Goal: Information Seeking & Learning: Learn about a topic

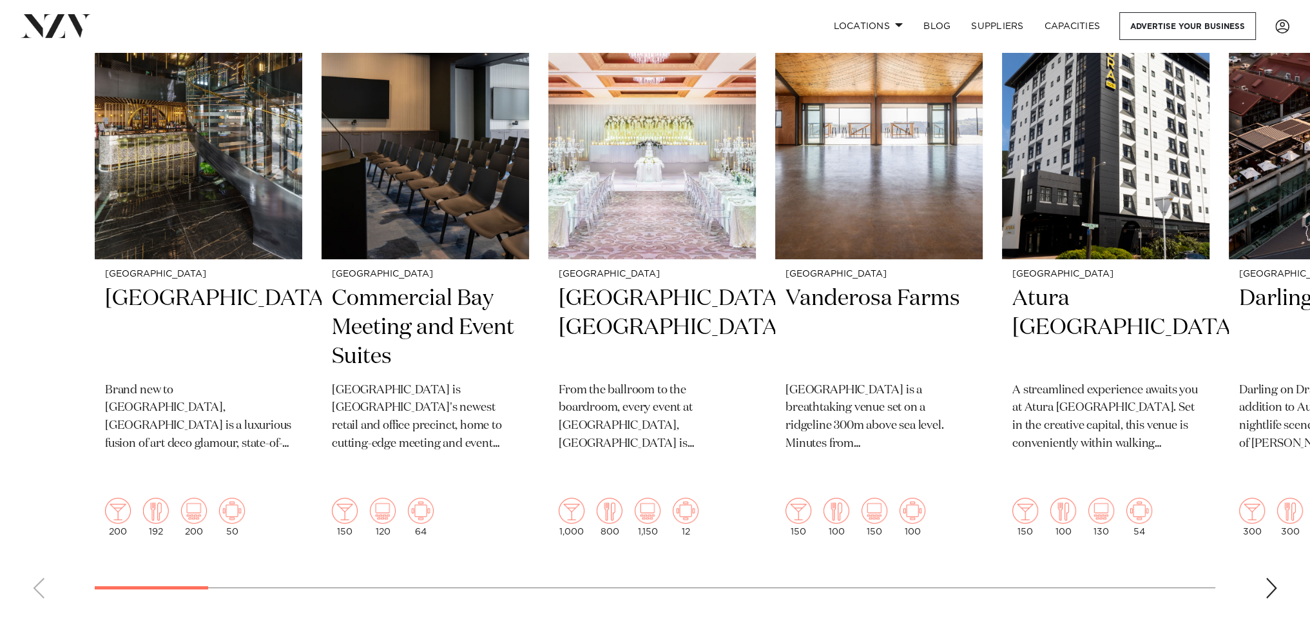
scroll to position [515, 0]
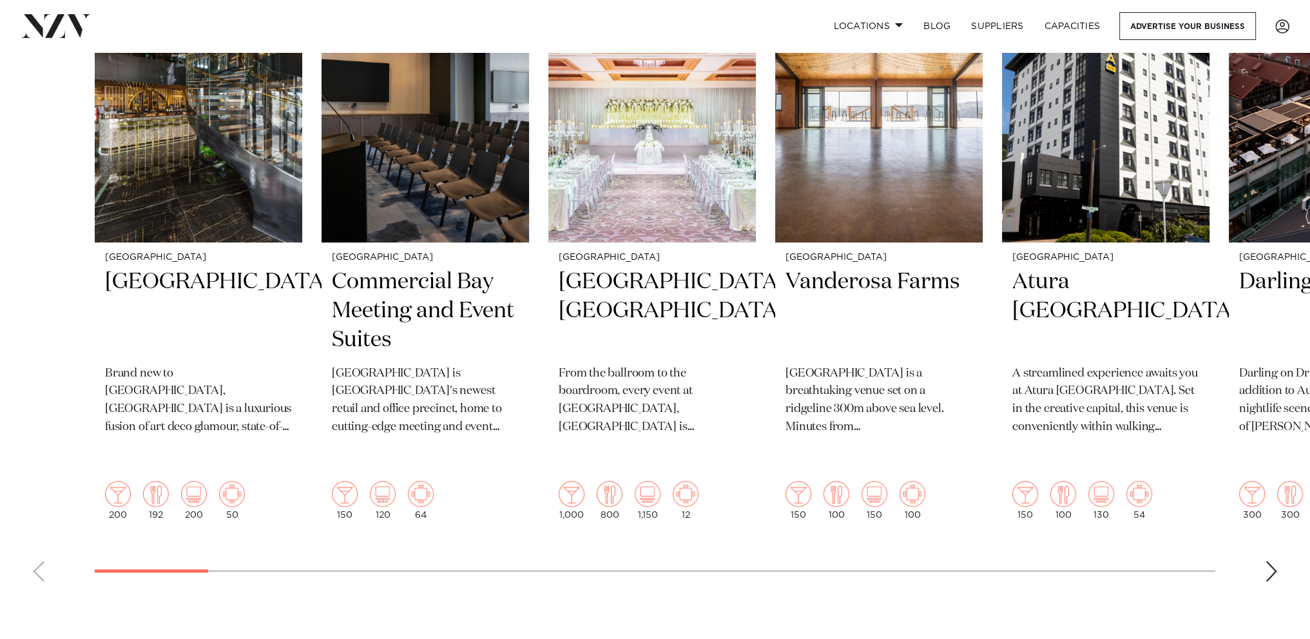
click at [1276, 561] on div "Next slide" at bounding box center [1271, 571] width 13 height 21
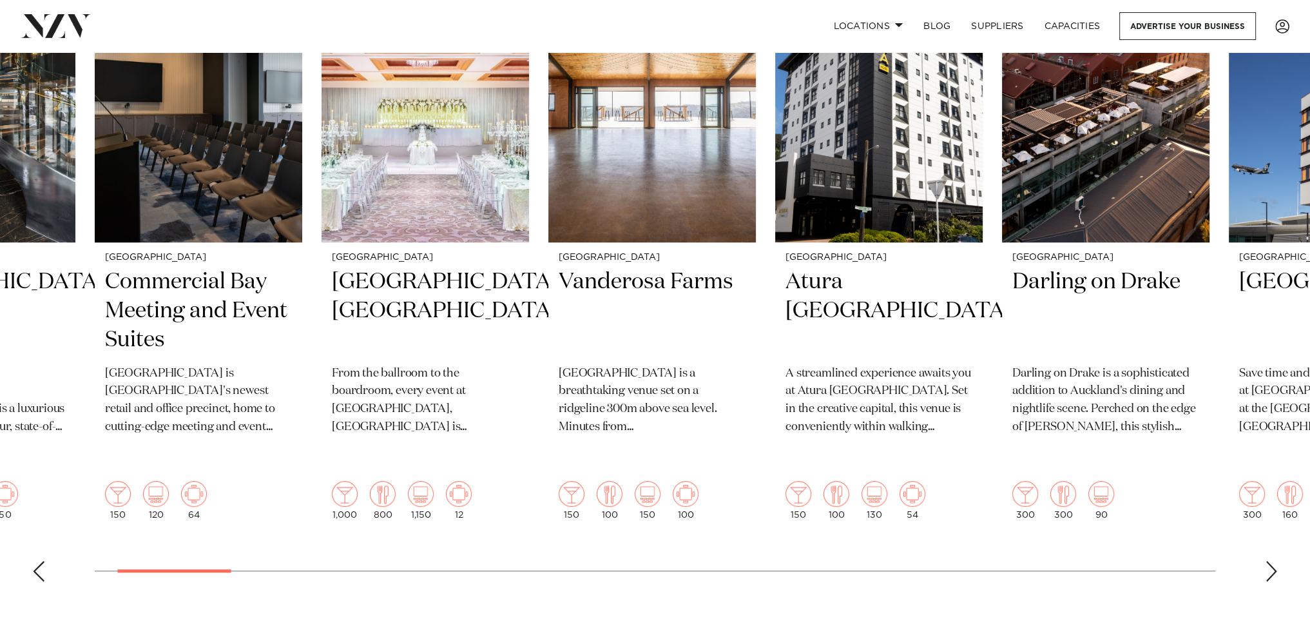
click at [1276, 561] on div "Next slide" at bounding box center [1271, 571] width 13 height 21
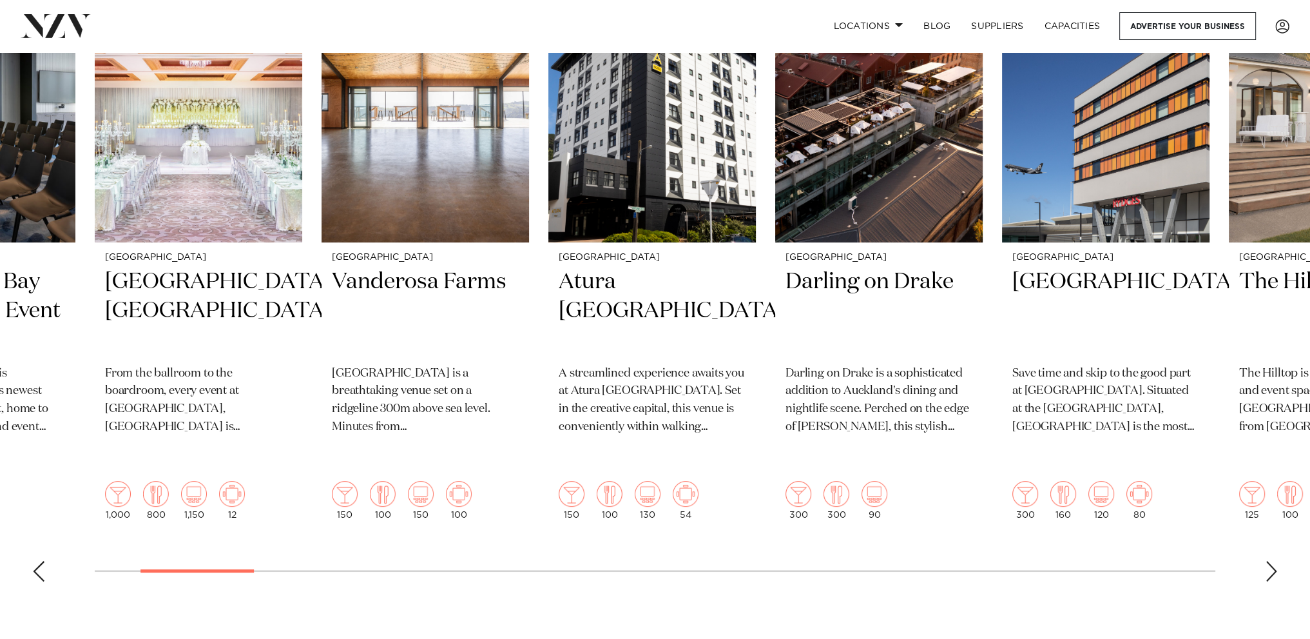
click at [1276, 561] on div "Next slide" at bounding box center [1271, 571] width 13 height 21
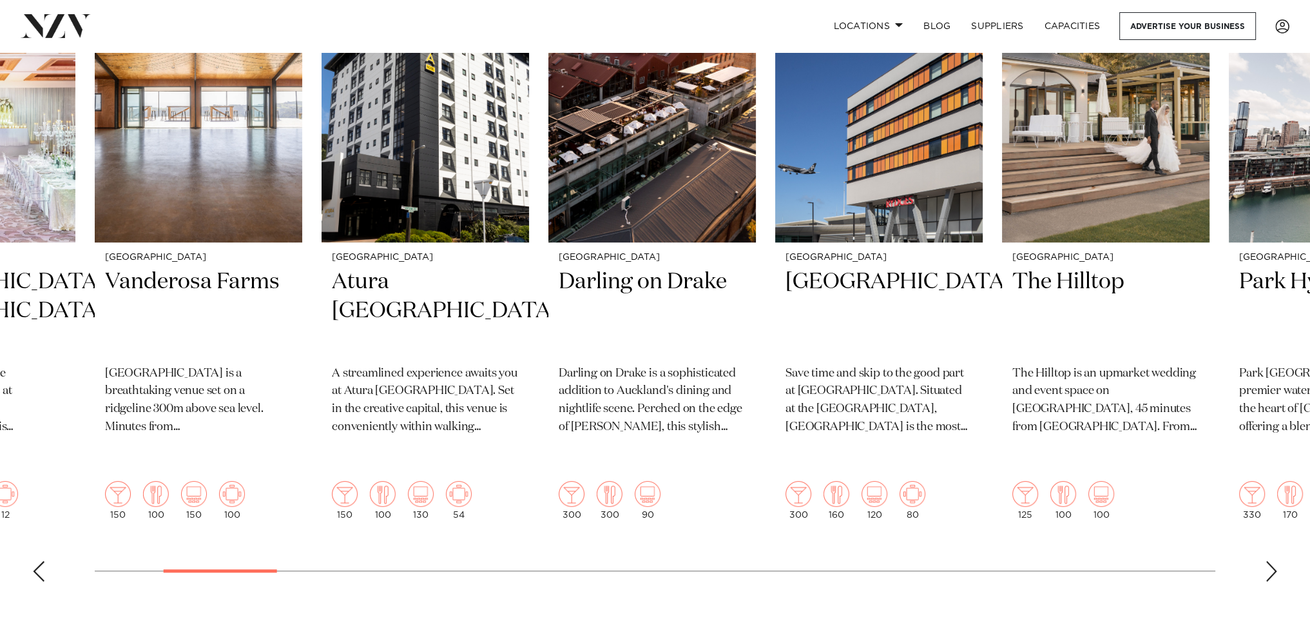
click at [1276, 561] on div "Next slide" at bounding box center [1271, 571] width 13 height 21
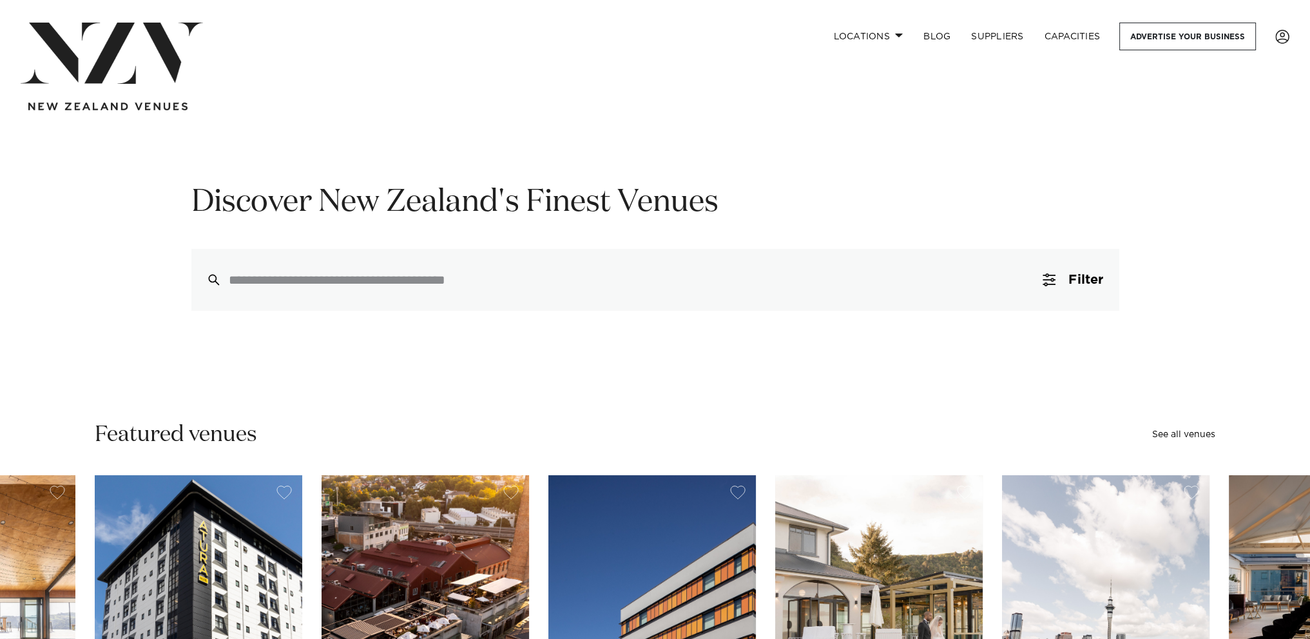
scroll to position [0, 0]
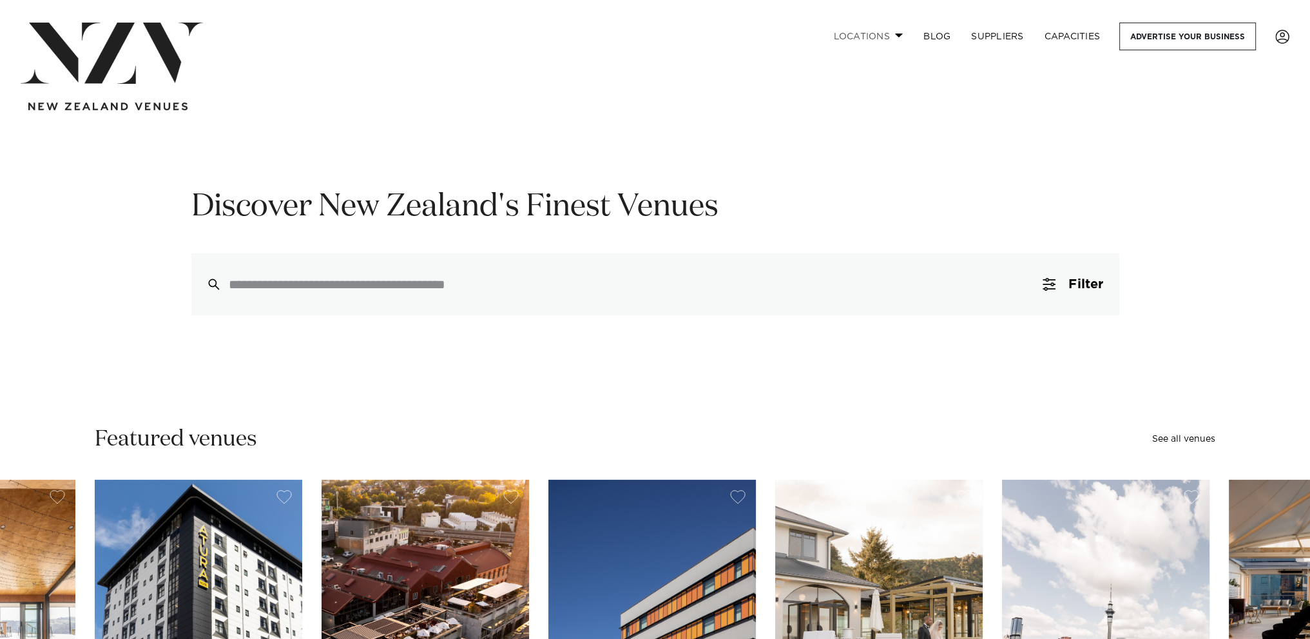
click at [892, 41] on link "Locations" at bounding box center [868, 37] width 90 height 28
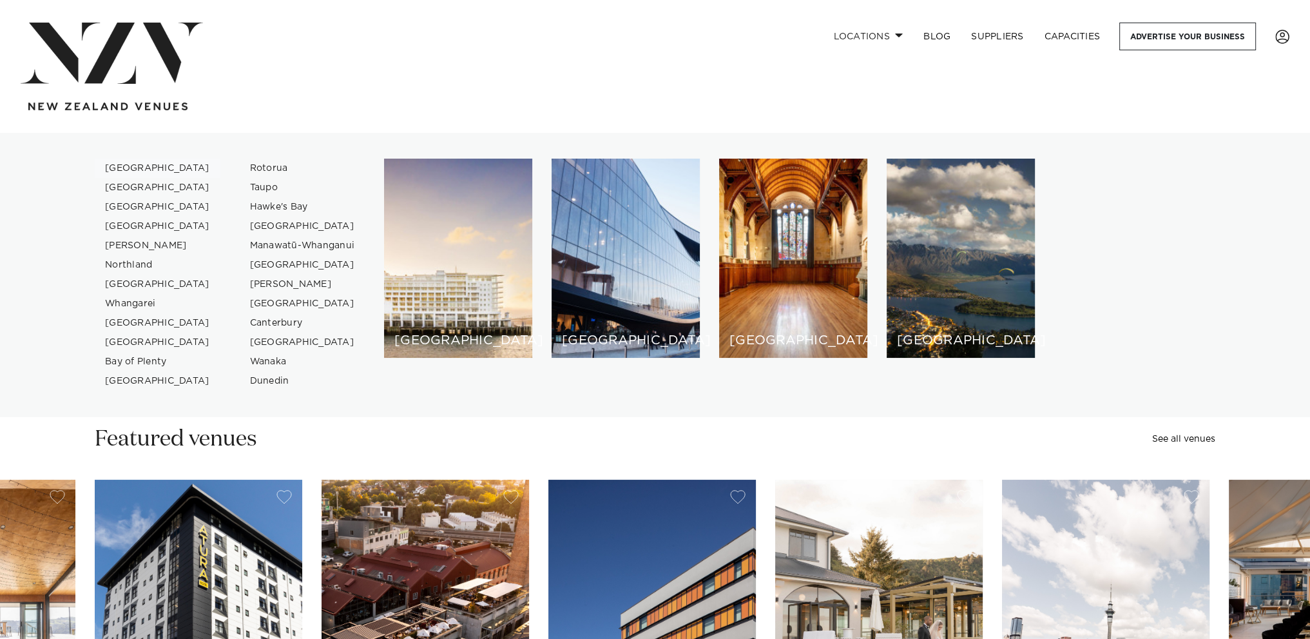
click at [139, 172] on link "[GEOGRAPHIC_DATA]" at bounding box center [158, 168] width 126 height 19
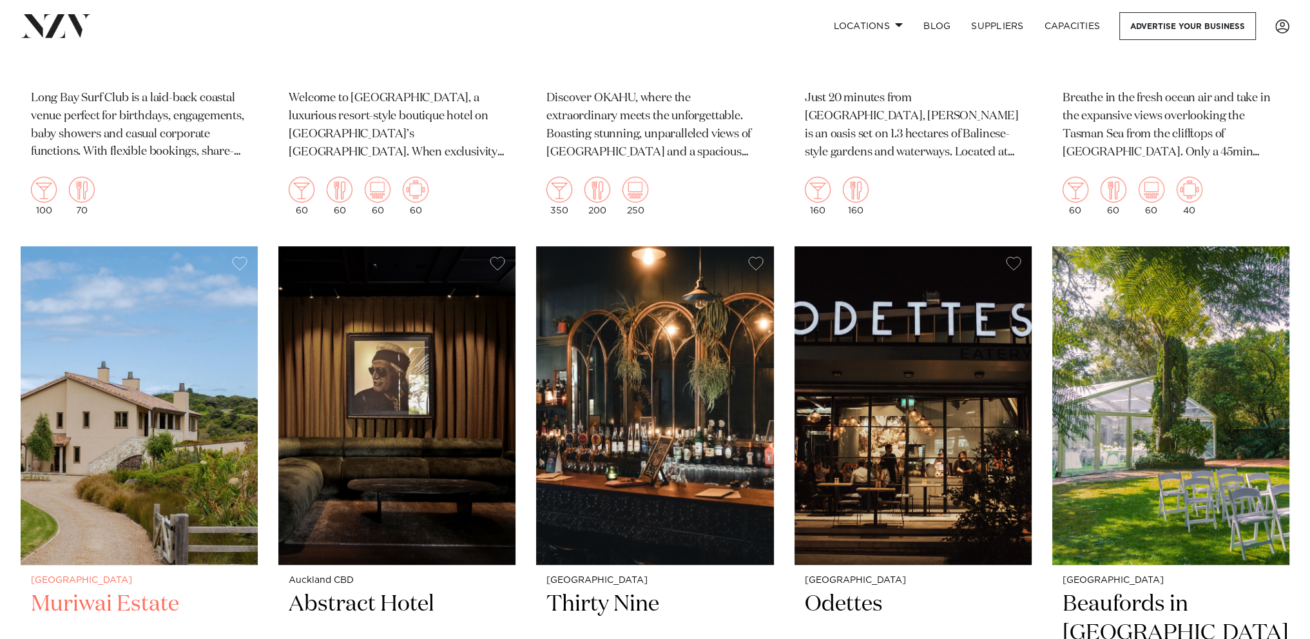
scroll to position [13531, 0]
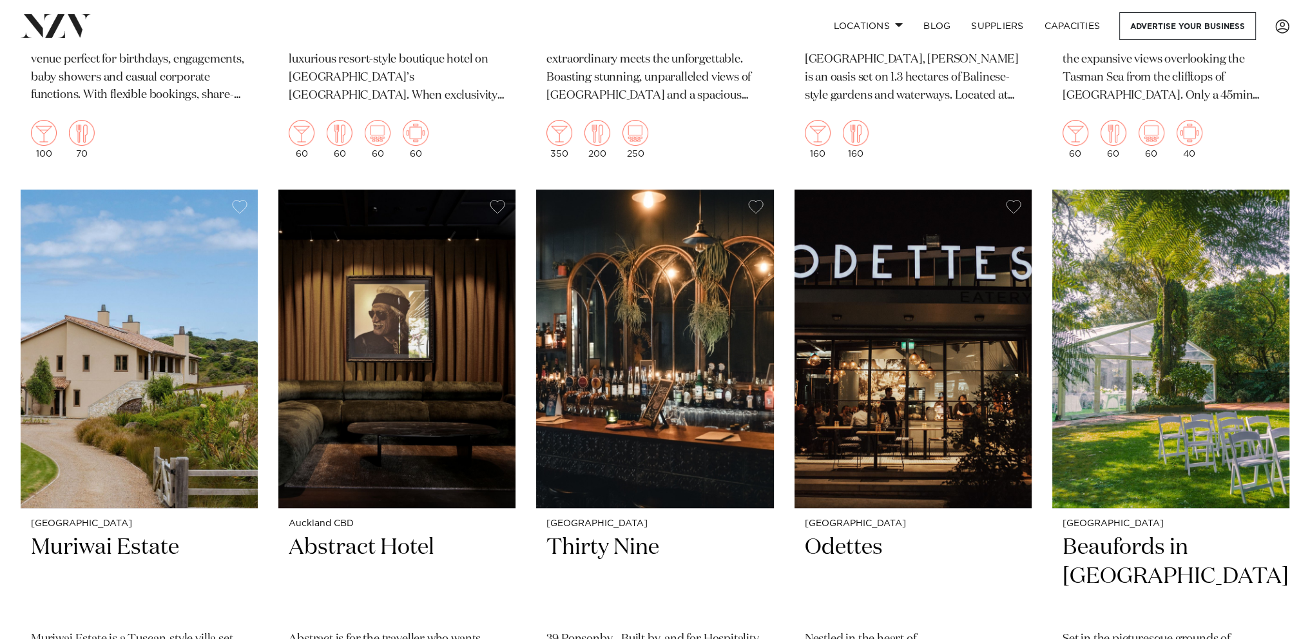
click at [765, 23] on div "Locations Auckland Wellington Christchurch Queenstown Hamilton Northland Bay of…" at bounding box center [844, 26] width 890 height 28
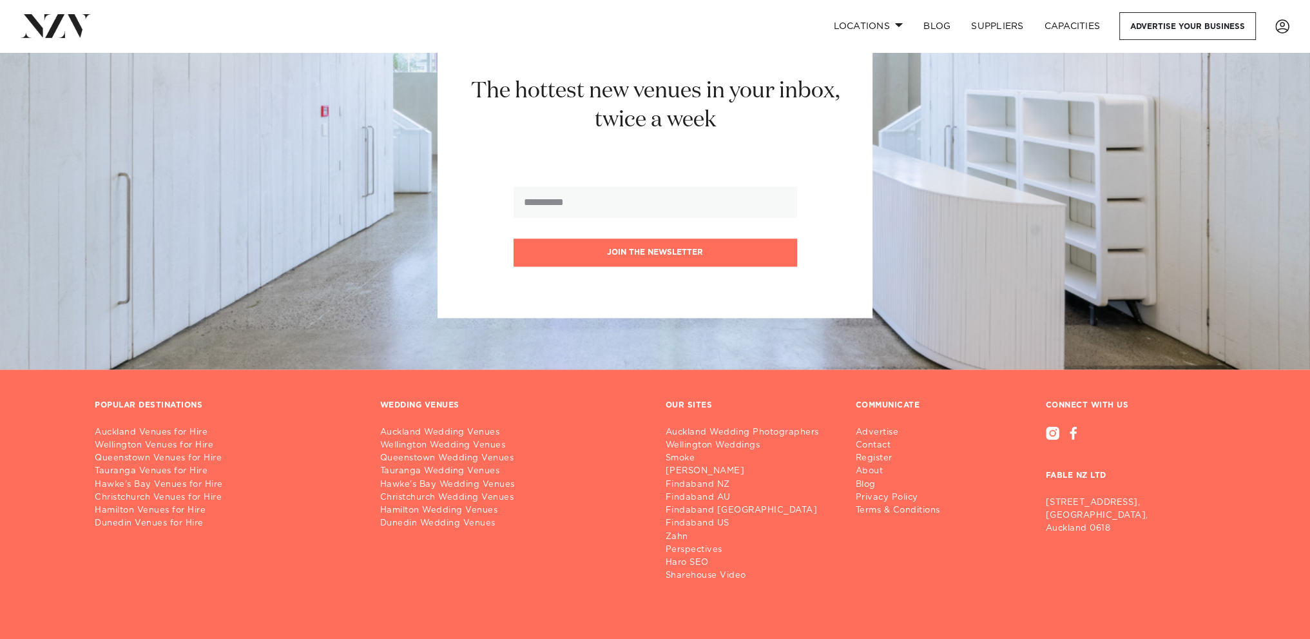
scroll to position [15647, 0]
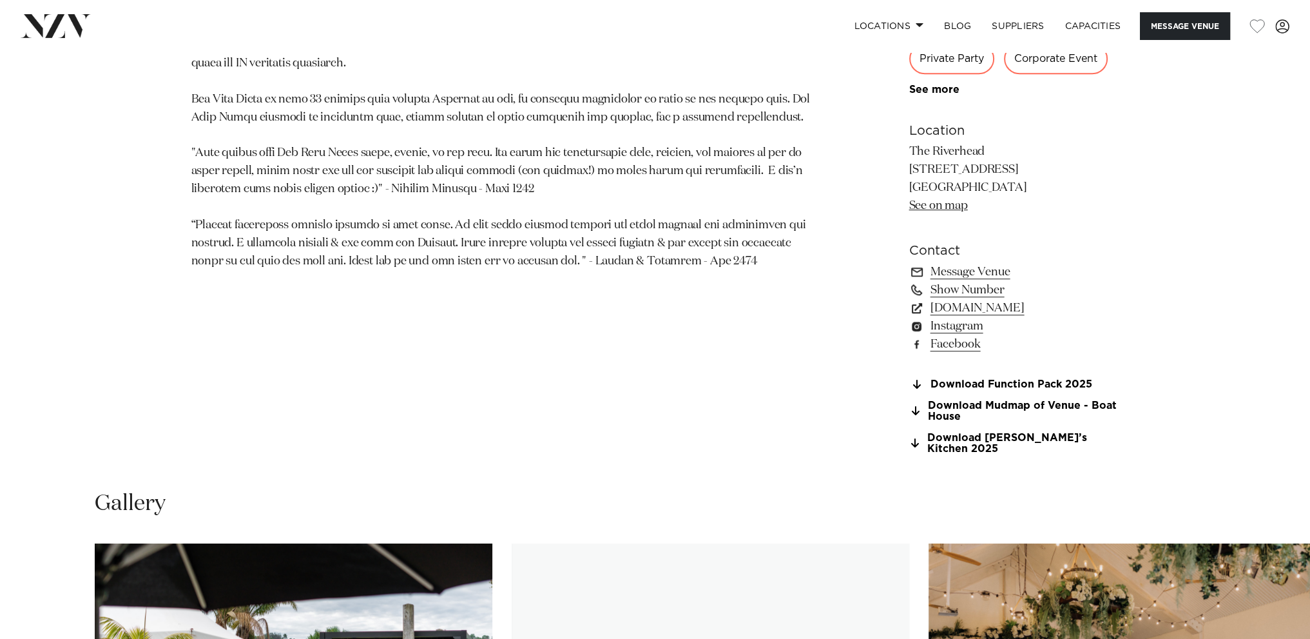
scroll to position [1353, 0]
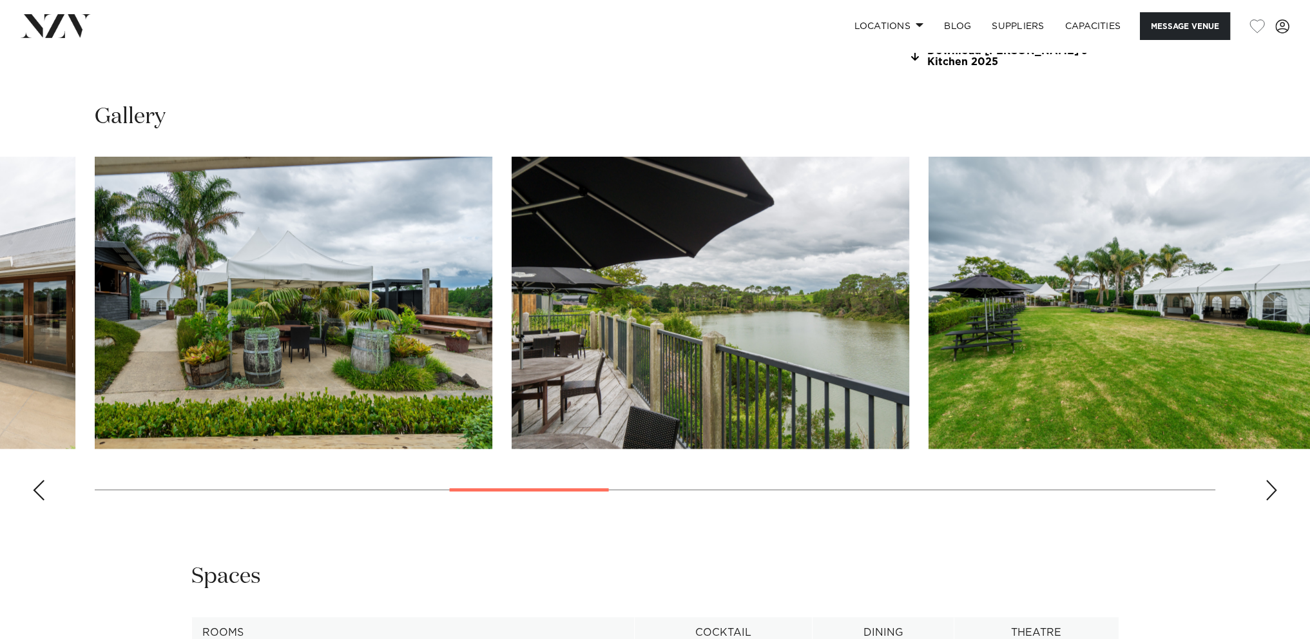
click at [536, 466] on swiper-container at bounding box center [655, 334] width 1310 height 354
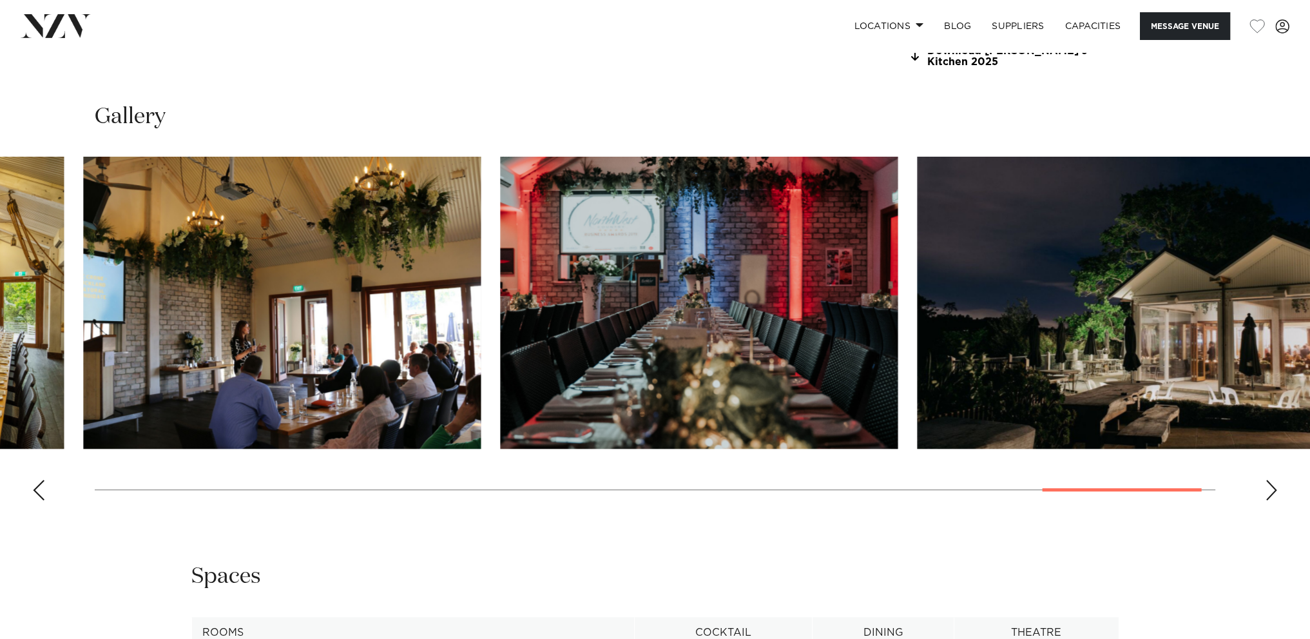
click at [1150, 409] on swiper-container at bounding box center [655, 334] width 1310 height 354
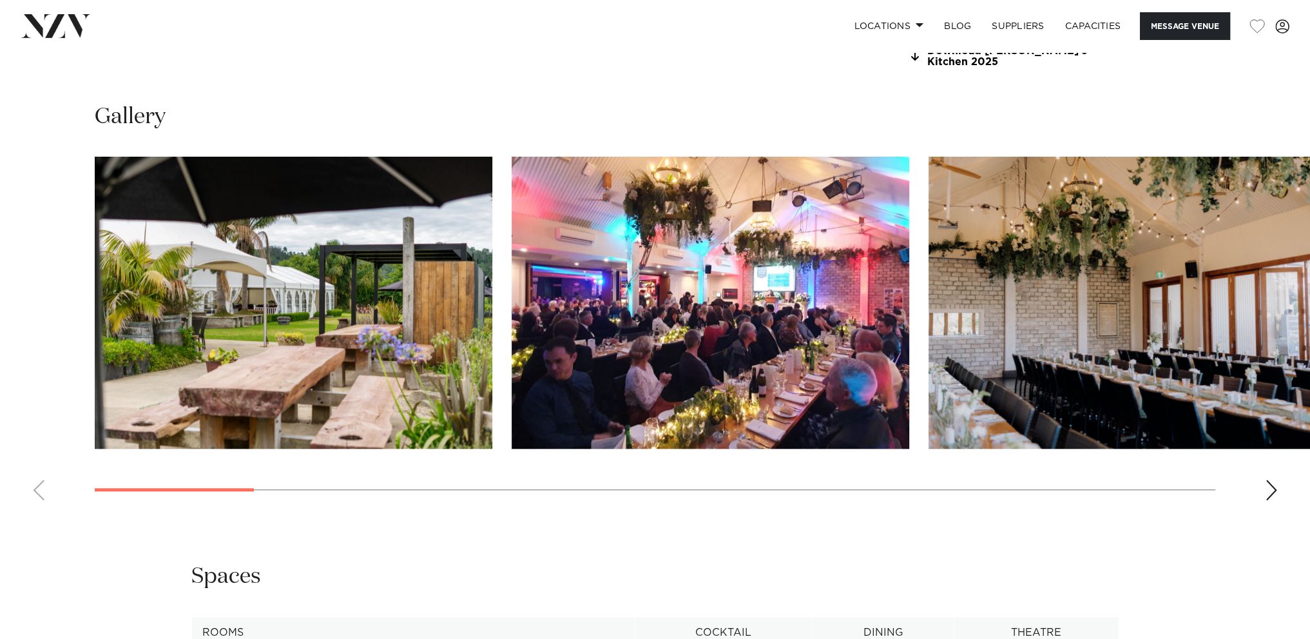
click at [84, 492] on swiper-container at bounding box center [655, 334] width 1310 height 354
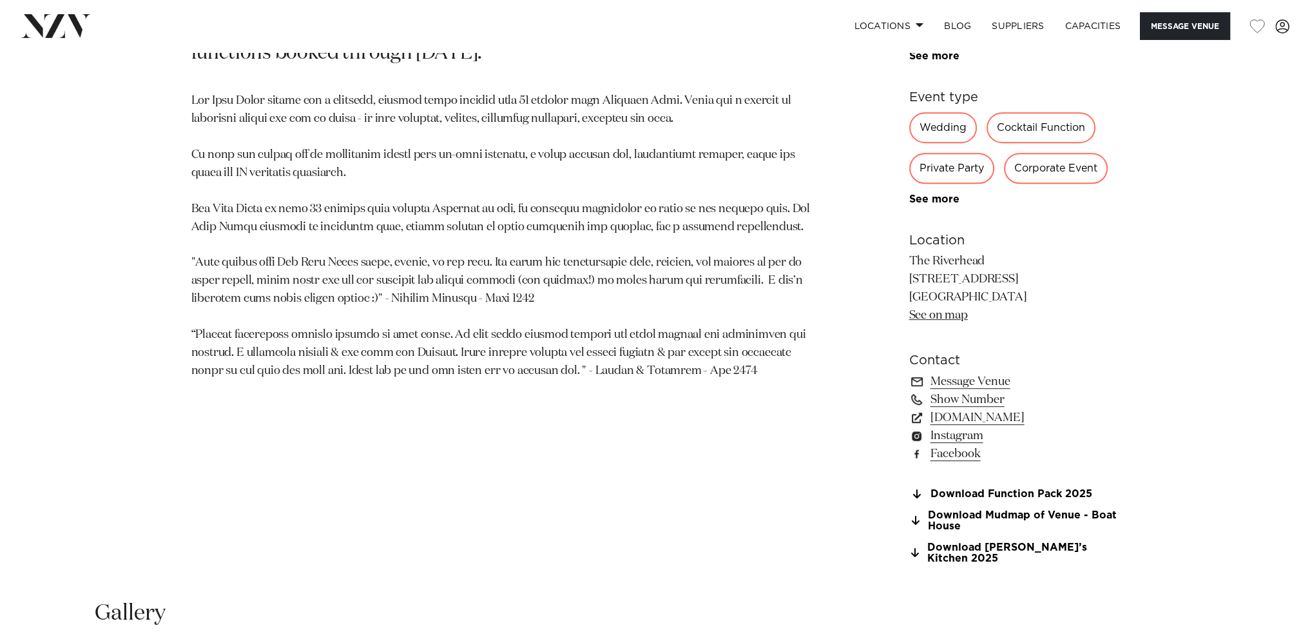
scroll to position [1031, 0]
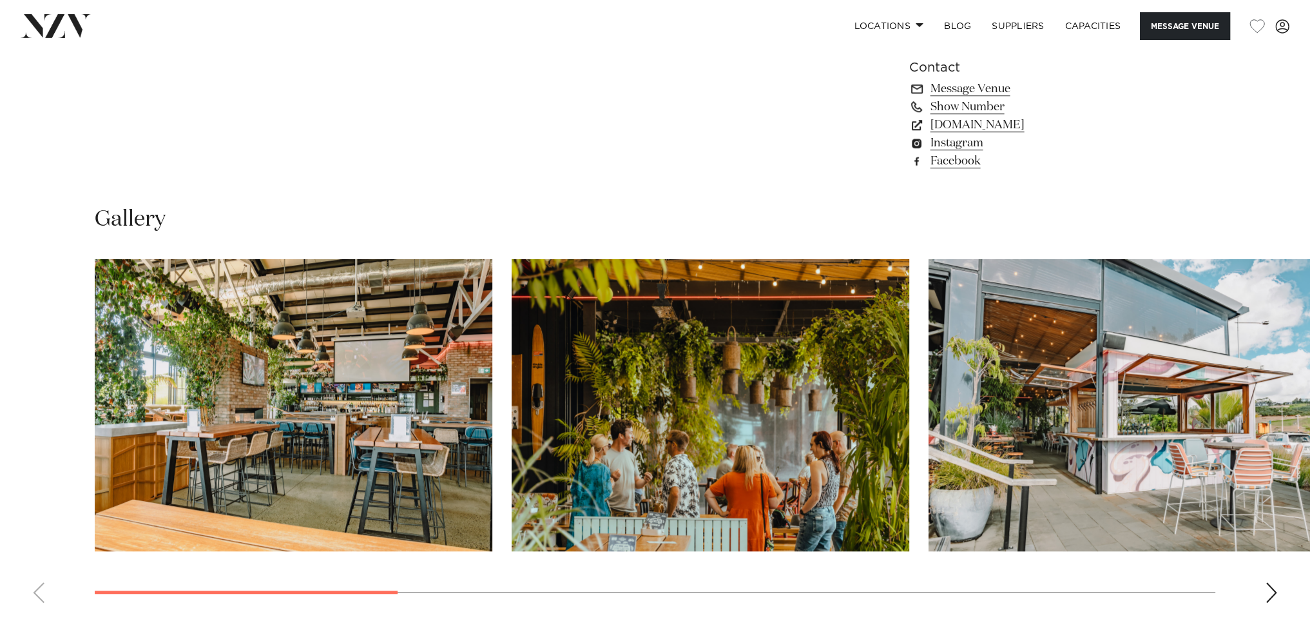
scroll to position [1224, 0]
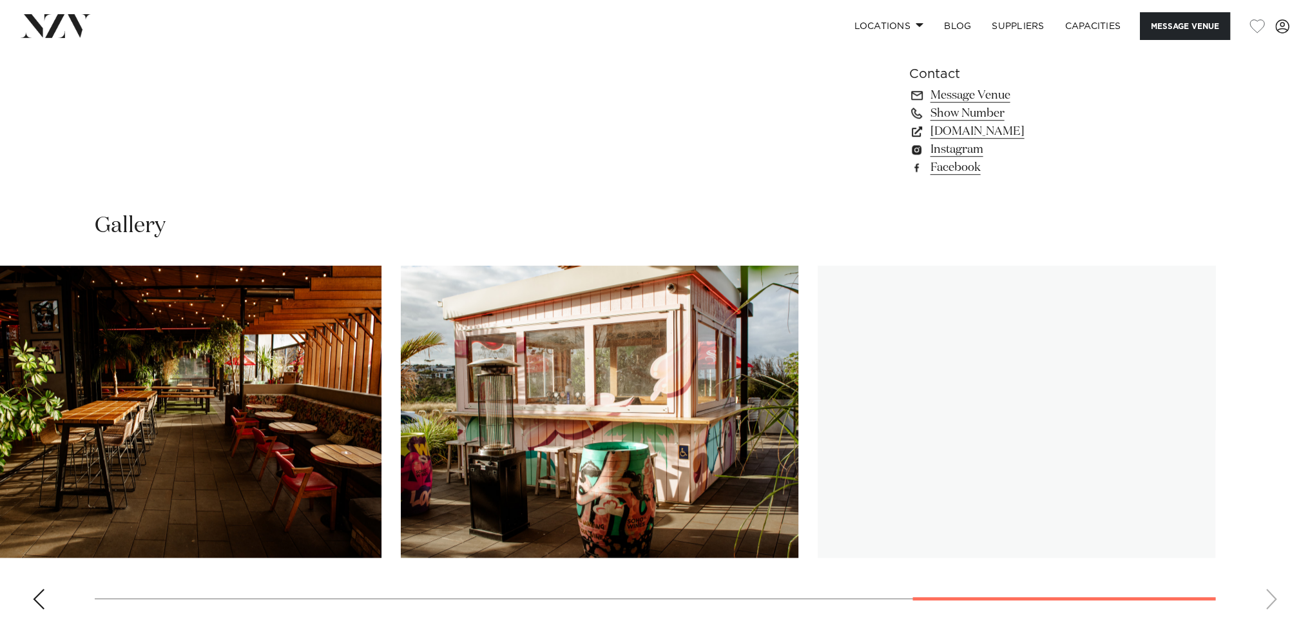
click at [1253, 519] on swiper-container at bounding box center [655, 442] width 1310 height 354
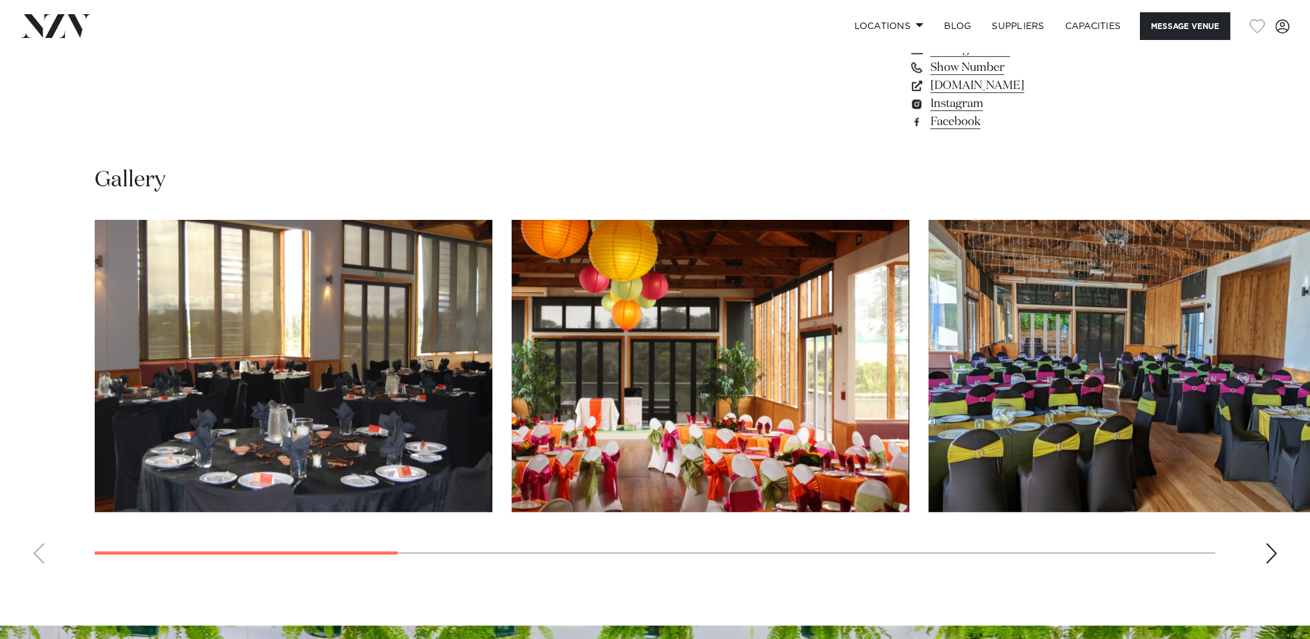
scroll to position [1173, 0]
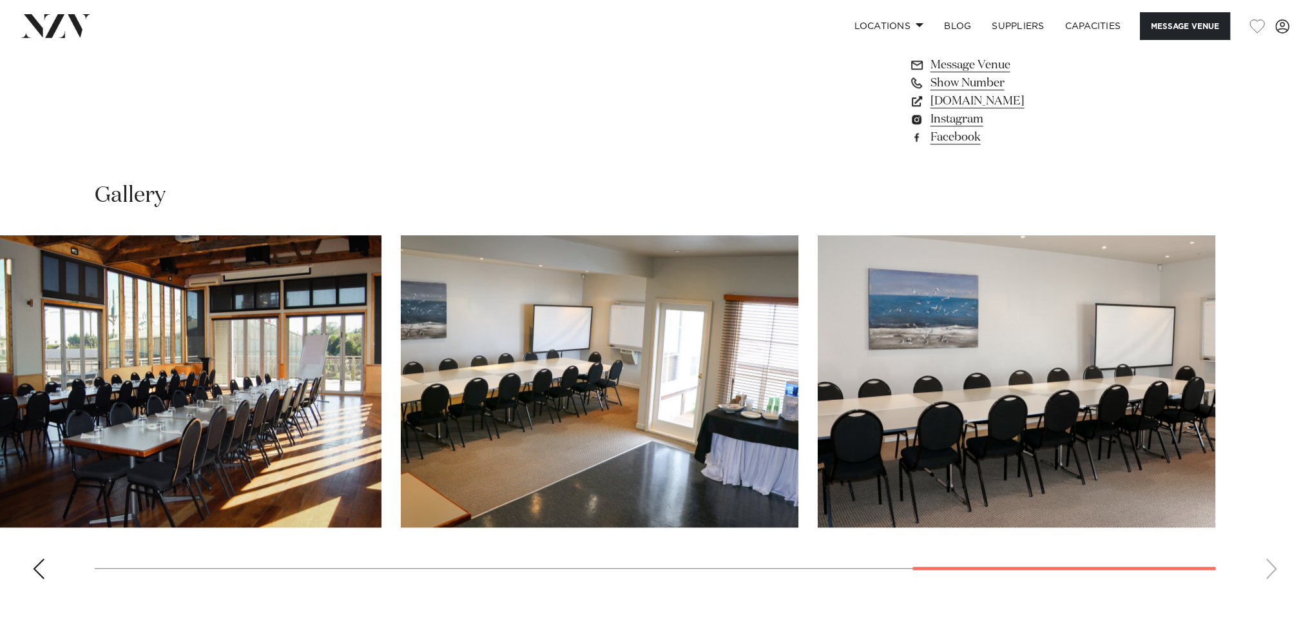
click at [1178, 515] on swiper-container at bounding box center [655, 412] width 1310 height 354
